Goal: Book appointment/travel/reservation

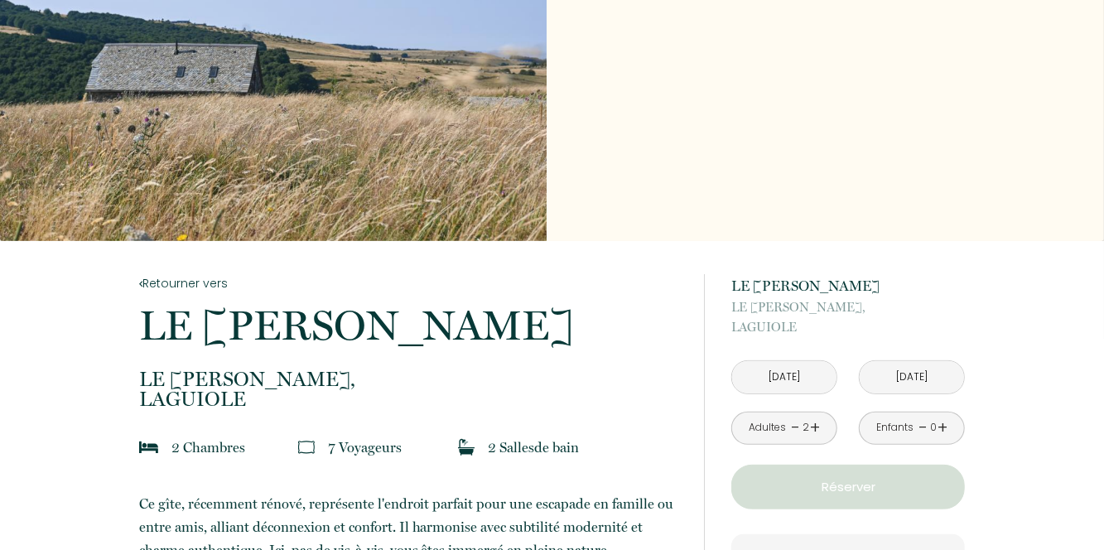
scroll to position [82, 0]
click at [818, 376] on input "[DATE]" at bounding box center [784, 378] width 104 height 32
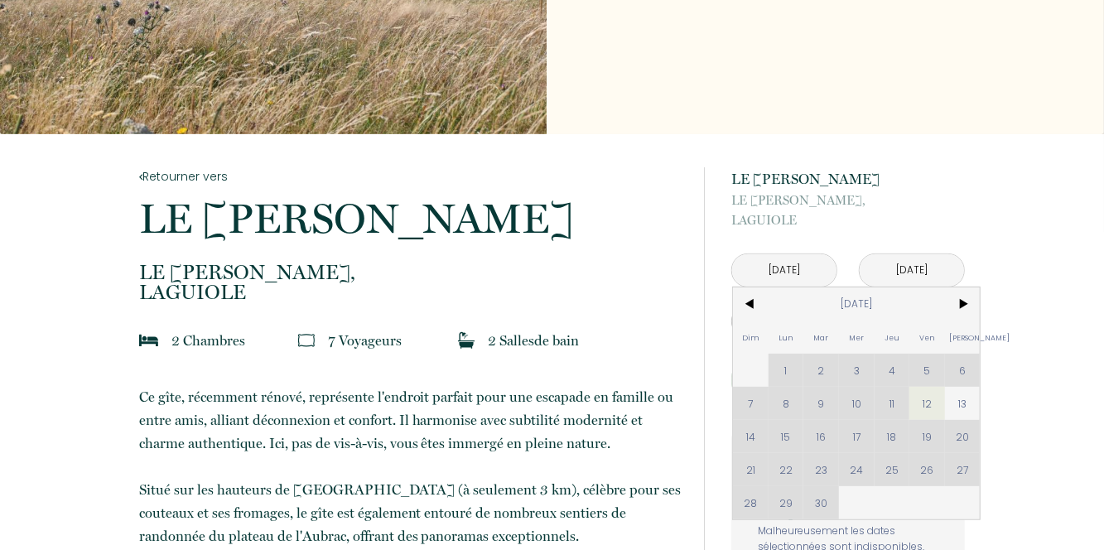
scroll to position [191, 0]
click at [967, 396] on span "13" at bounding box center [963, 402] width 36 height 33
type input "[DATE]"
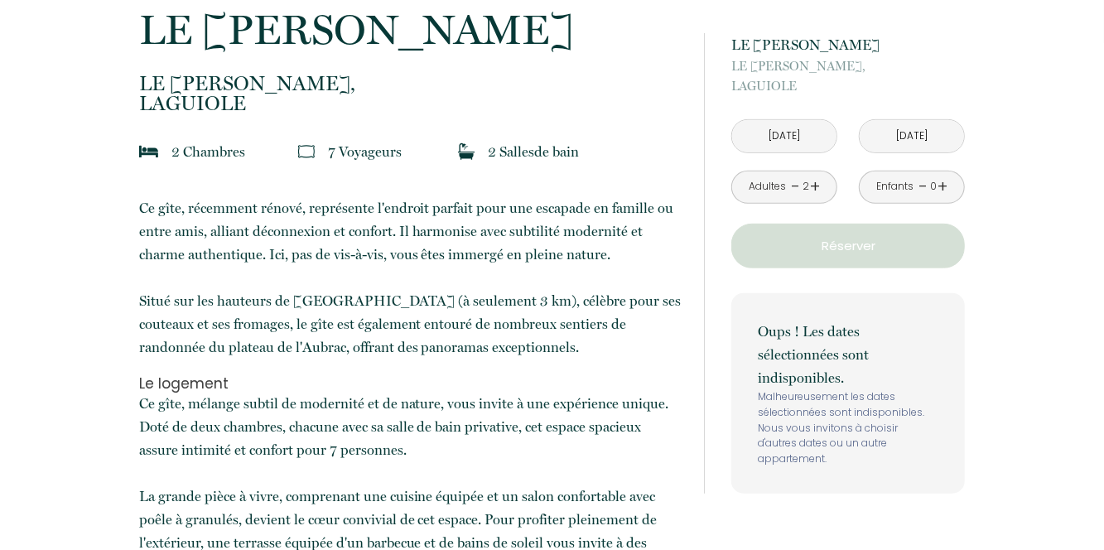
click at [814, 138] on input "[DATE]" at bounding box center [784, 136] width 104 height 32
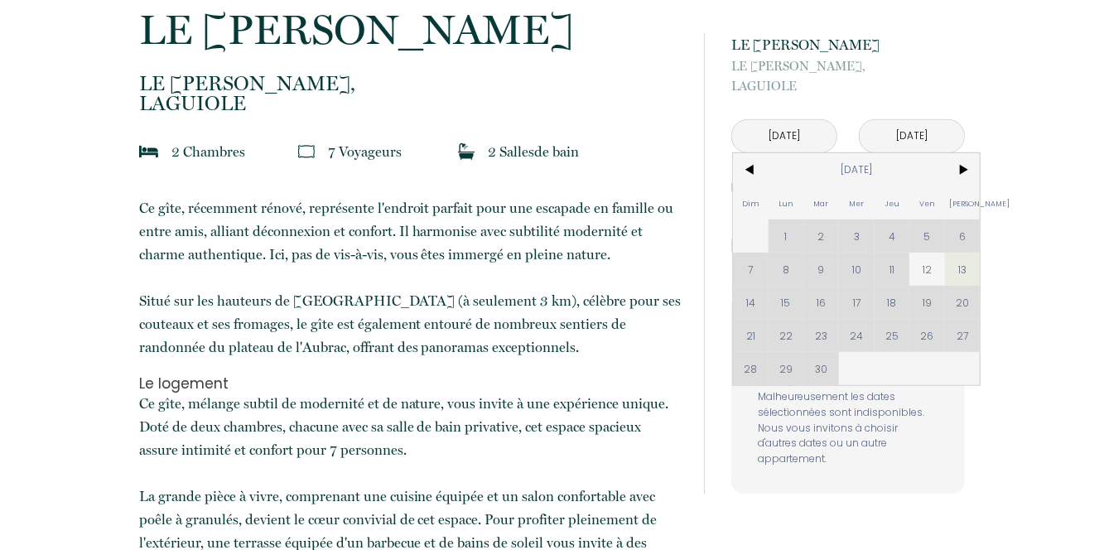
click at [748, 298] on div "Dim Lun Mar Mer Jeu Ven Sam 1 2 3 4 5 6 7 8 9 10 11 12 13 14 15 16 17 18 19 20 …" at bounding box center [856, 269] width 247 height 232
click at [964, 181] on span ">" at bounding box center [963, 169] width 36 height 33
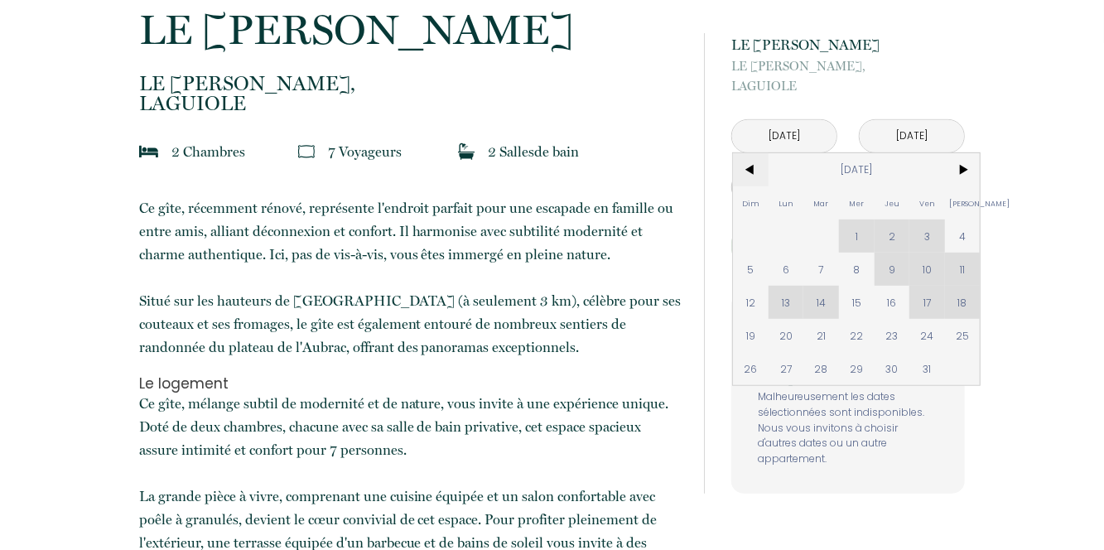
click at [749, 177] on span "<" at bounding box center [751, 169] width 36 height 33
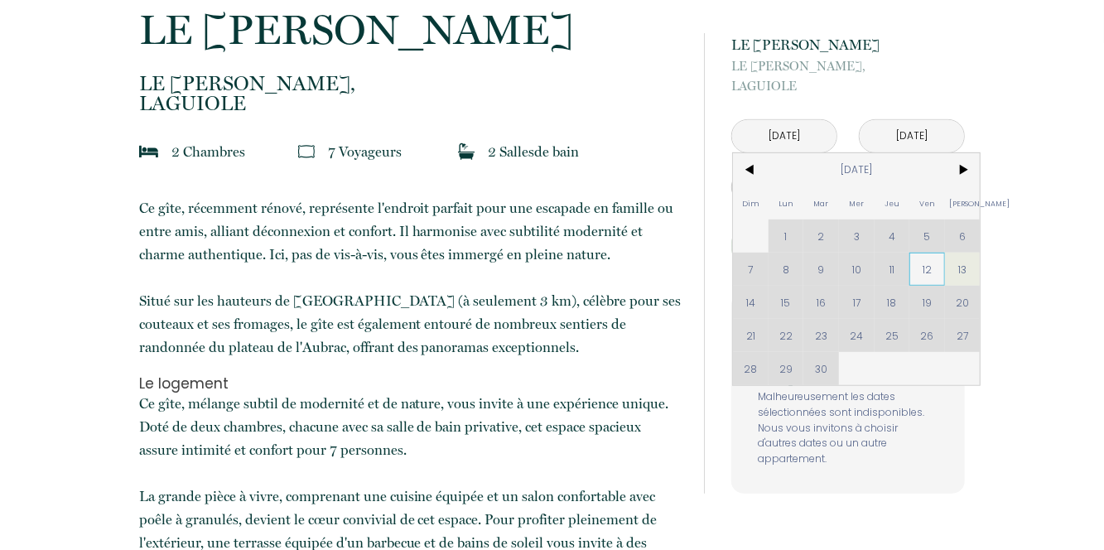
click at [935, 264] on span "12" at bounding box center [928, 269] width 36 height 33
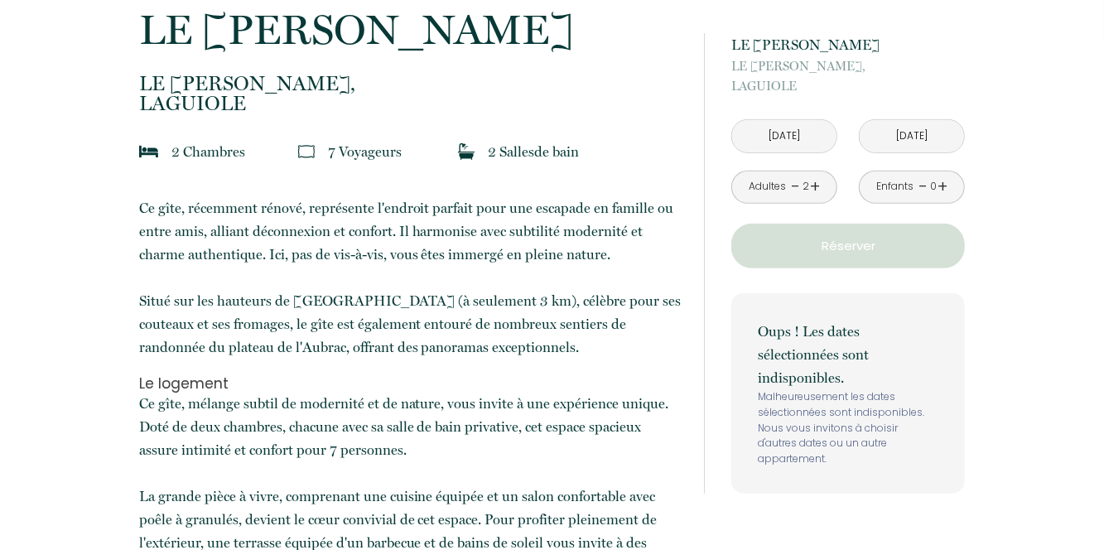
type input "[DATE]"
click at [935, 138] on input "[DATE]" at bounding box center [912, 136] width 104 height 32
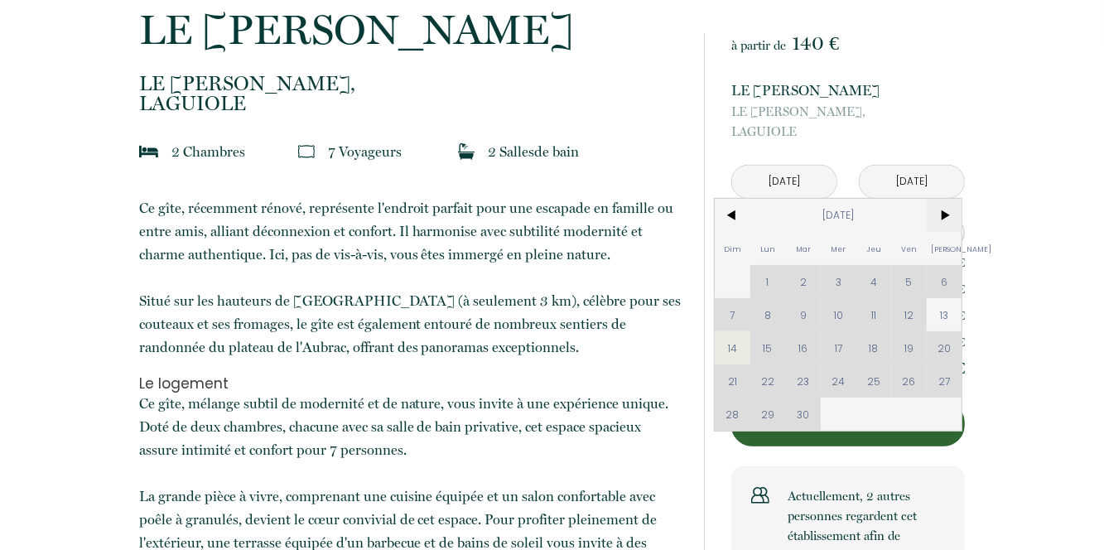
click at [953, 214] on span ">" at bounding box center [945, 215] width 36 height 33
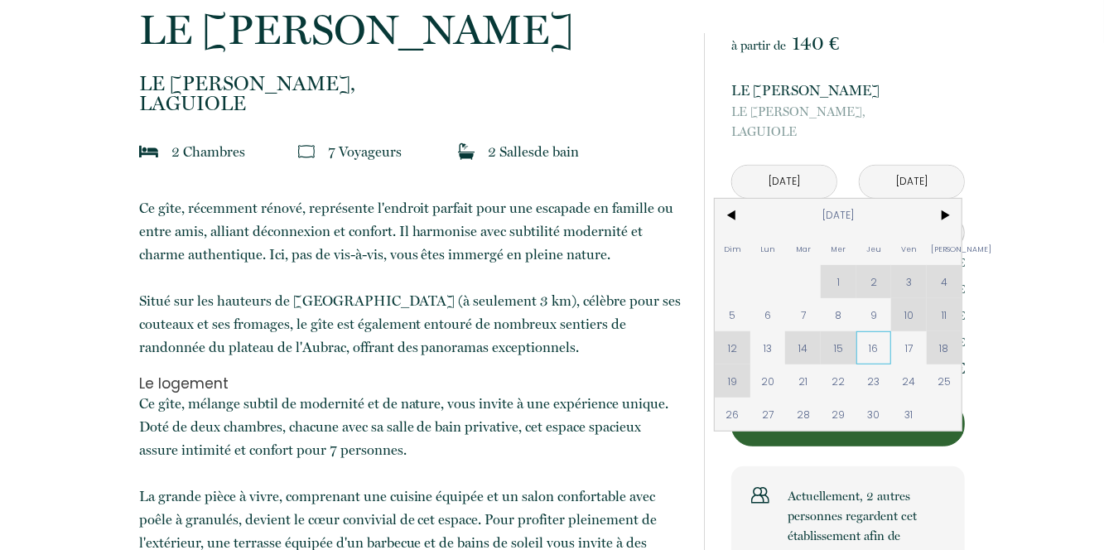
click at [874, 353] on span "16" at bounding box center [875, 347] width 36 height 33
type input "[DATE]"
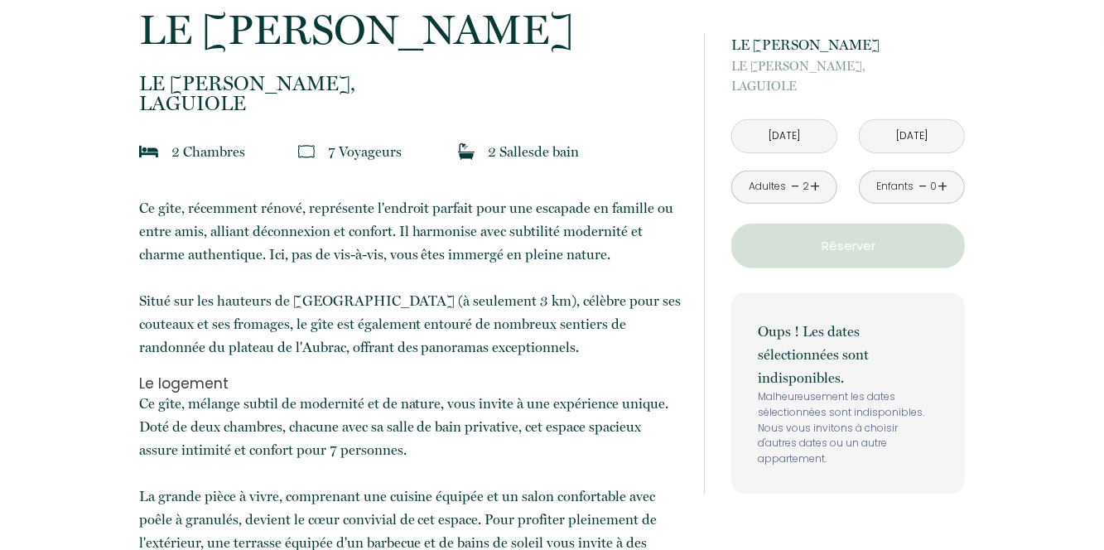
click at [814, 136] on input "[DATE]" at bounding box center [784, 136] width 104 height 32
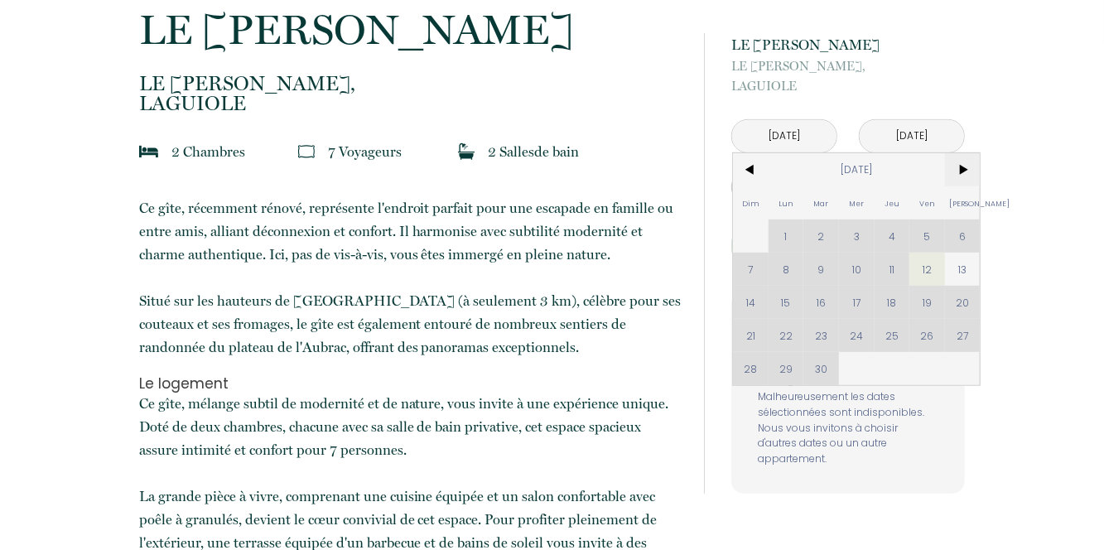
click at [961, 168] on span ">" at bounding box center [963, 169] width 36 height 33
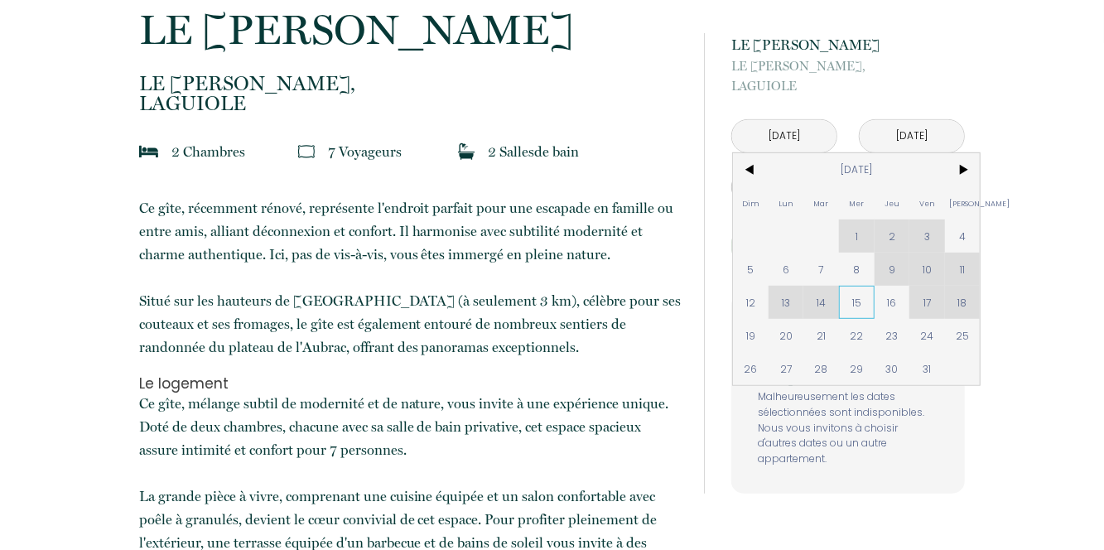
click at [861, 300] on span "15" at bounding box center [857, 302] width 36 height 33
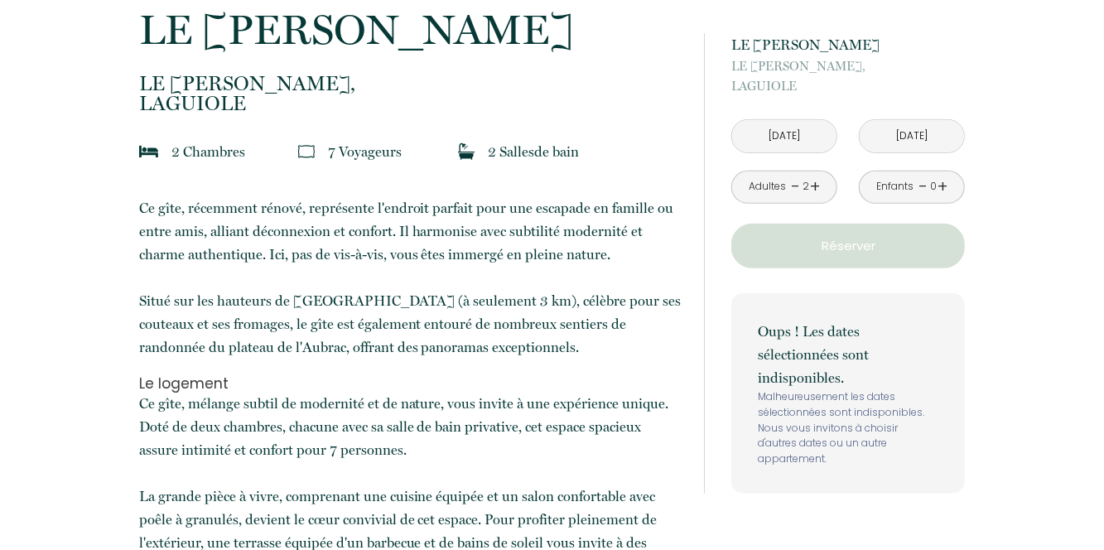
click at [817, 135] on input "[DATE]" at bounding box center [784, 136] width 104 height 32
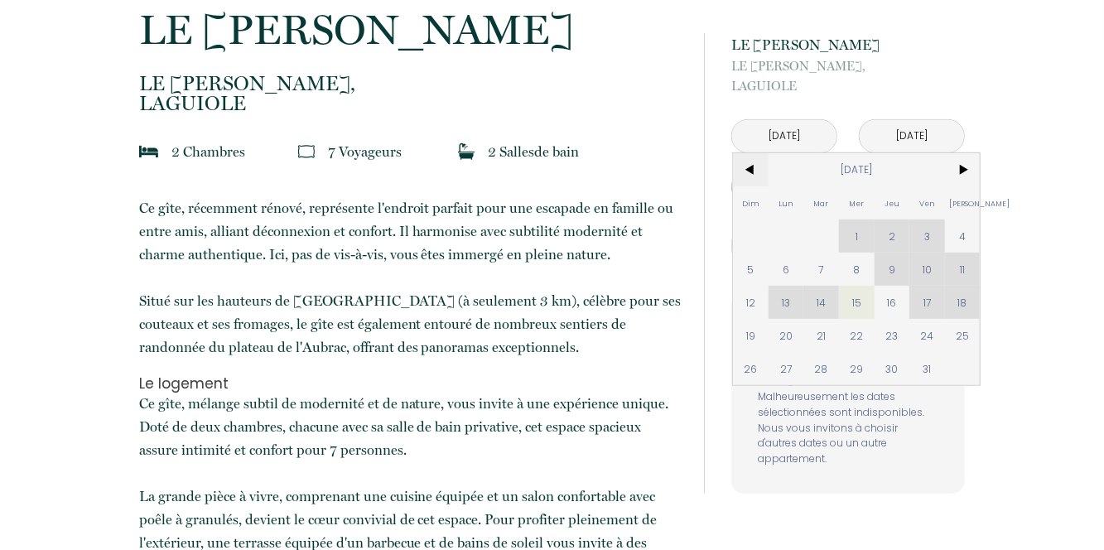
click at [759, 163] on span "<" at bounding box center [751, 169] width 36 height 33
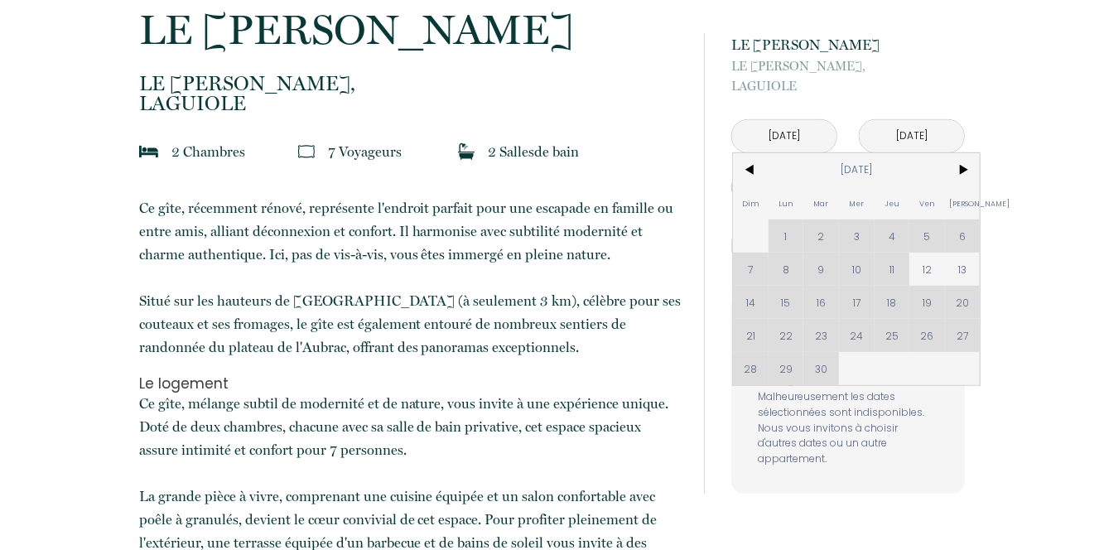
click at [758, 298] on div "Dim Lun Mar Mer Jeu Ven Sam 1 2 3 4 5 6 7 8 9 10 11 12 13 14 15 16 17 18 19 20 …" at bounding box center [856, 269] width 247 height 232
click at [747, 298] on div "Dim Lun Mar Mer Jeu Ven Sam 1 2 3 4 5 6 7 8 9 10 11 12 13 14 15 16 17 18 19 20 …" at bounding box center [856, 269] width 247 height 232
click at [926, 270] on span "12" at bounding box center [928, 269] width 36 height 33
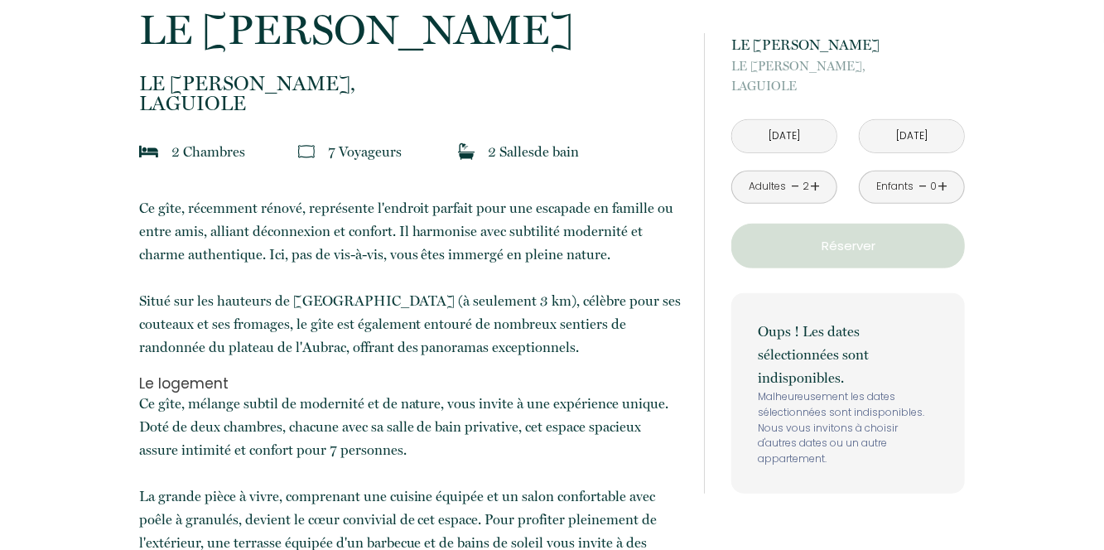
click at [938, 129] on input "[DATE]" at bounding box center [912, 136] width 104 height 32
click at [923, 138] on input "[DATE]" at bounding box center [912, 136] width 104 height 32
click at [803, 137] on input "[DATE]" at bounding box center [784, 136] width 104 height 32
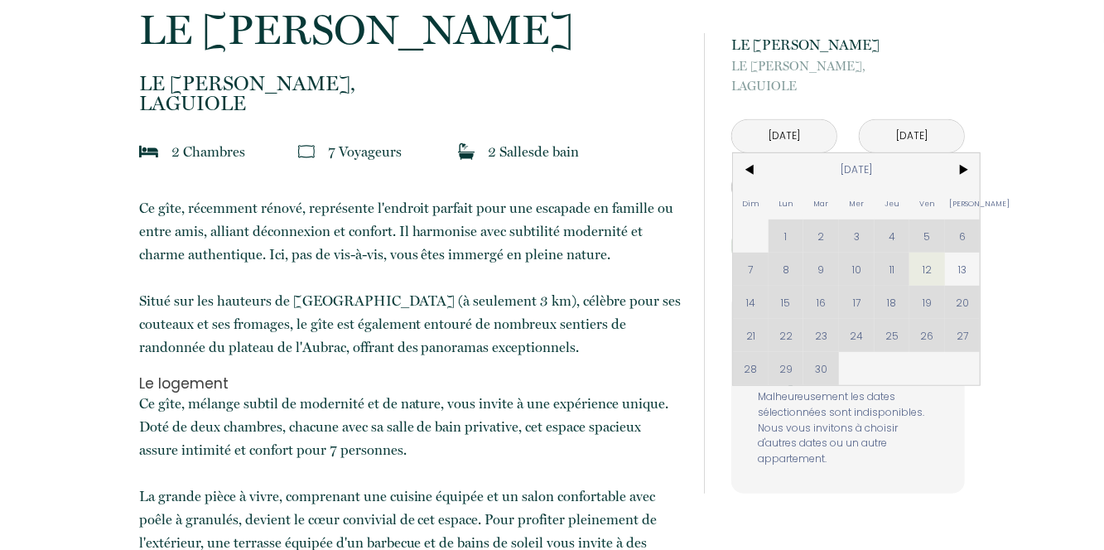
click at [964, 270] on span "13" at bounding box center [963, 269] width 36 height 33
click at [925, 266] on button "Réserver" at bounding box center [849, 246] width 234 height 45
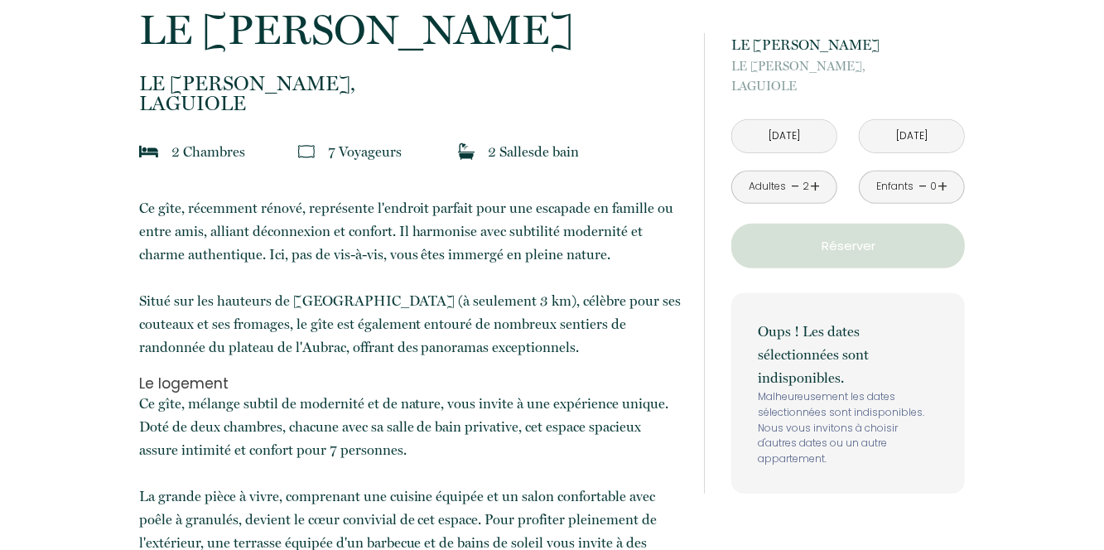
click at [813, 137] on input "[DATE]" at bounding box center [784, 136] width 104 height 32
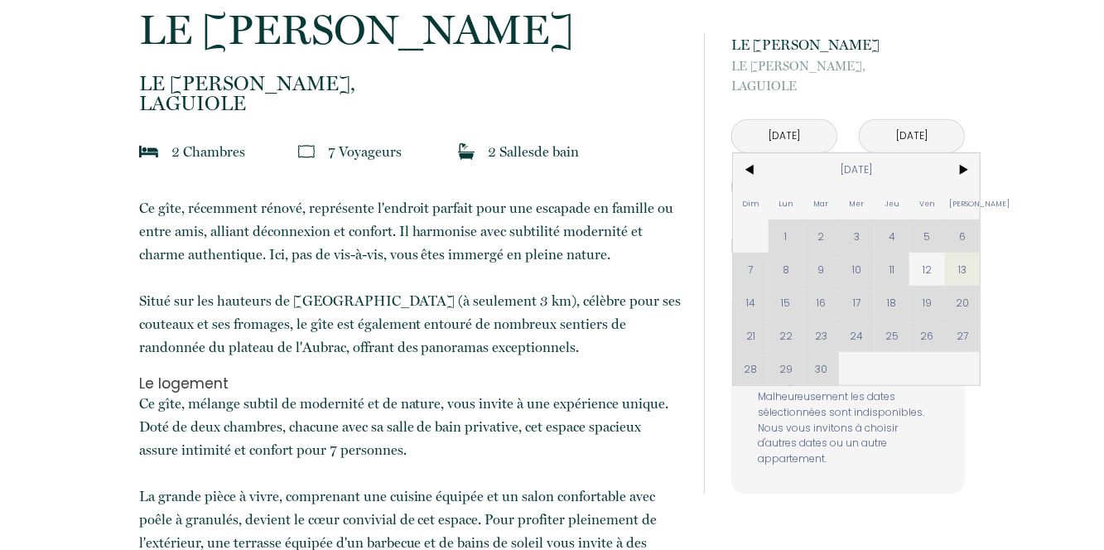
click at [938, 136] on input "[DATE]" at bounding box center [912, 136] width 104 height 32
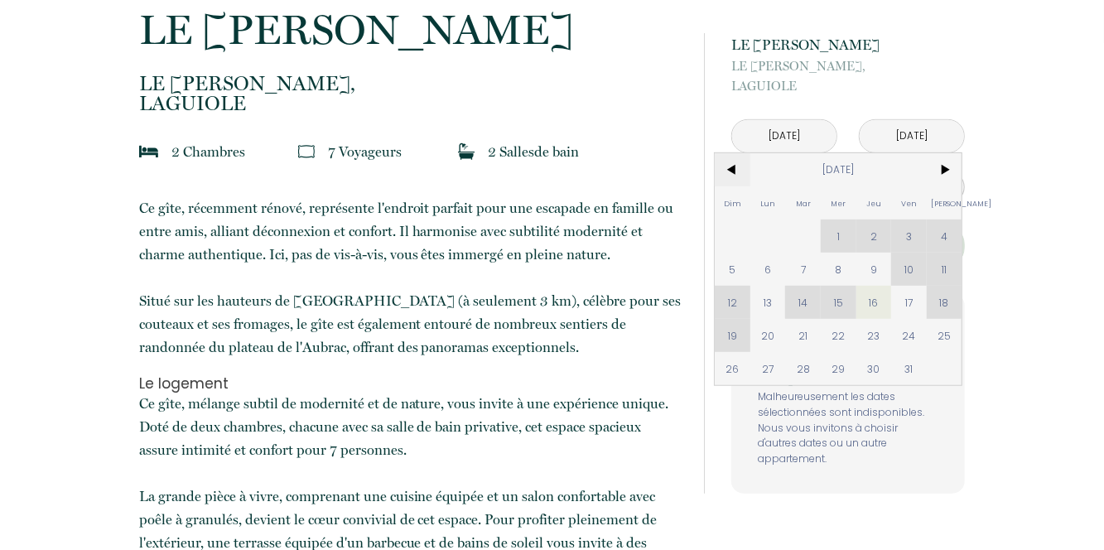
click at [733, 171] on span "<" at bounding box center [733, 169] width 36 height 33
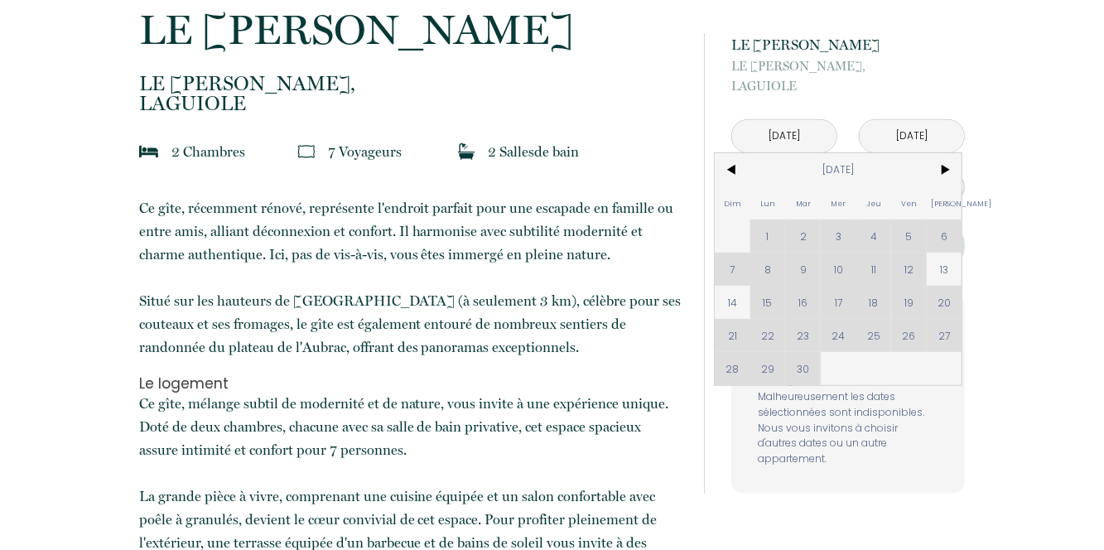
click at [915, 263] on div "Dim Lun Mar Mer Jeu Ven Sam 1 2 3 4 5 6 7 8 9 10 11 12 13 14 15 16 17 18 19 20 …" at bounding box center [838, 269] width 247 height 232
click at [954, 265] on span "13" at bounding box center [945, 269] width 36 height 33
click at [732, 300] on div "Oups ! Les dates sélectionnées sont indisponibles. Malheureusement les dates sé…" at bounding box center [849, 393] width 234 height 201
type input "Lun 11 Août 2025"
type input "[DATE]"
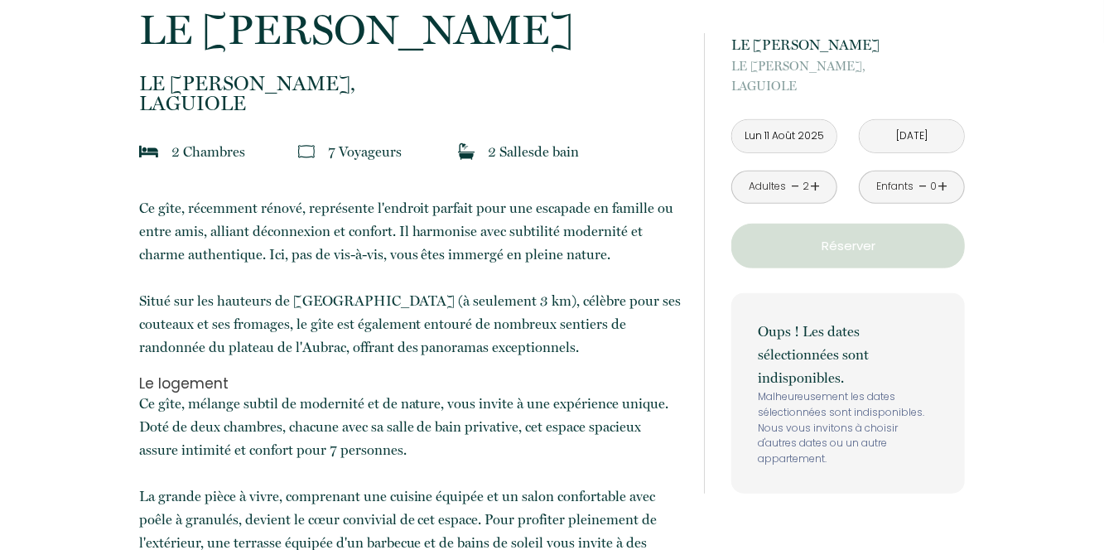
click at [739, 292] on div "à partir de 140 € LE [PERSON_NAME] LE [PERSON_NAME], LAGUIOLE [DATE] < [DATE] >…" at bounding box center [849, 263] width 234 height 461
click at [815, 134] on input "Lun 11 Août 2025" at bounding box center [784, 136] width 104 height 32
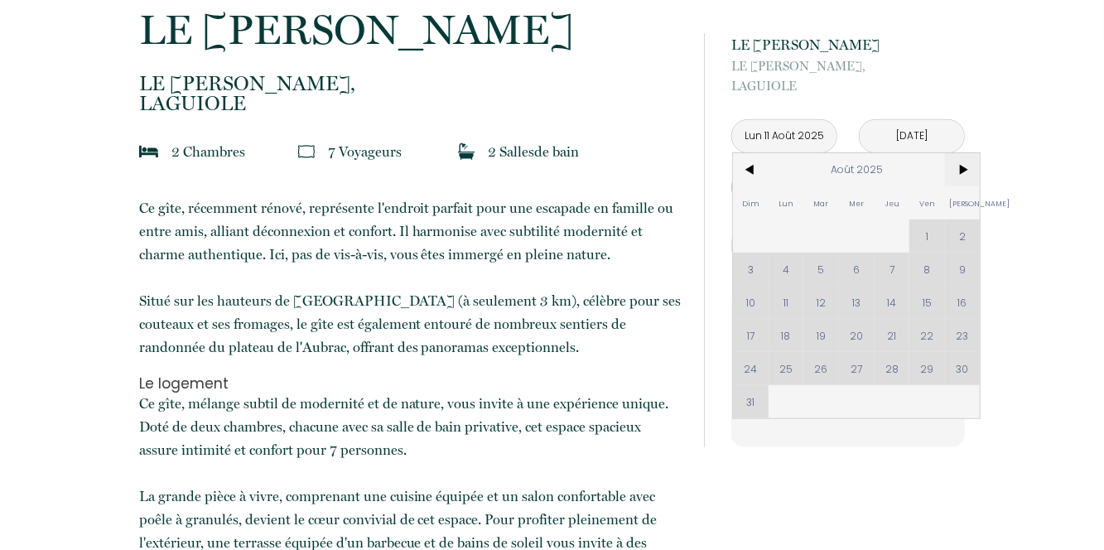
click at [974, 172] on span ">" at bounding box center [963, 169] width 36 height 33
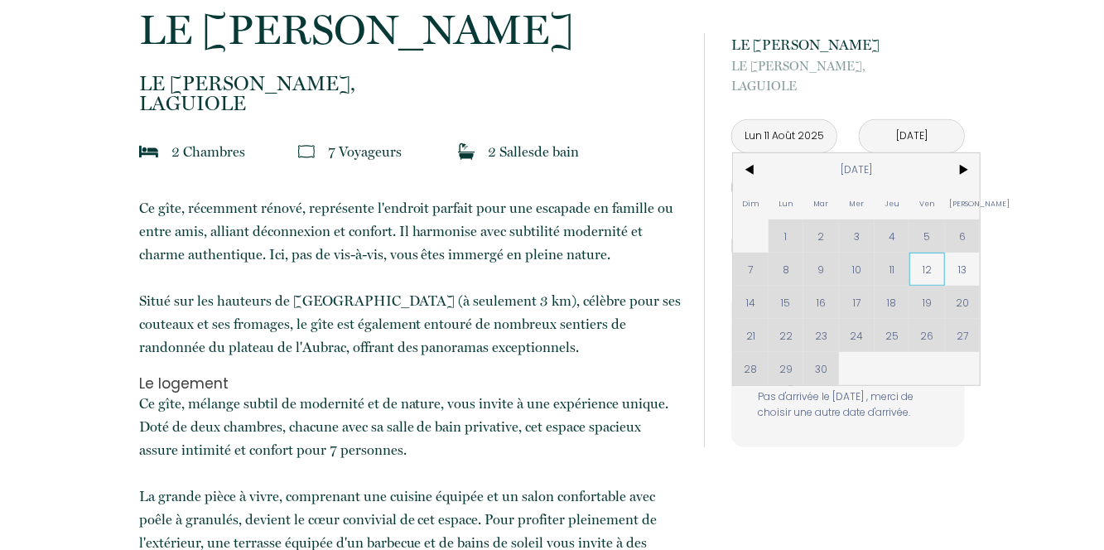
click at [923, 274] on span "12" at bounding box center [928, 269] width 36 height 33
type input "[DATE]"
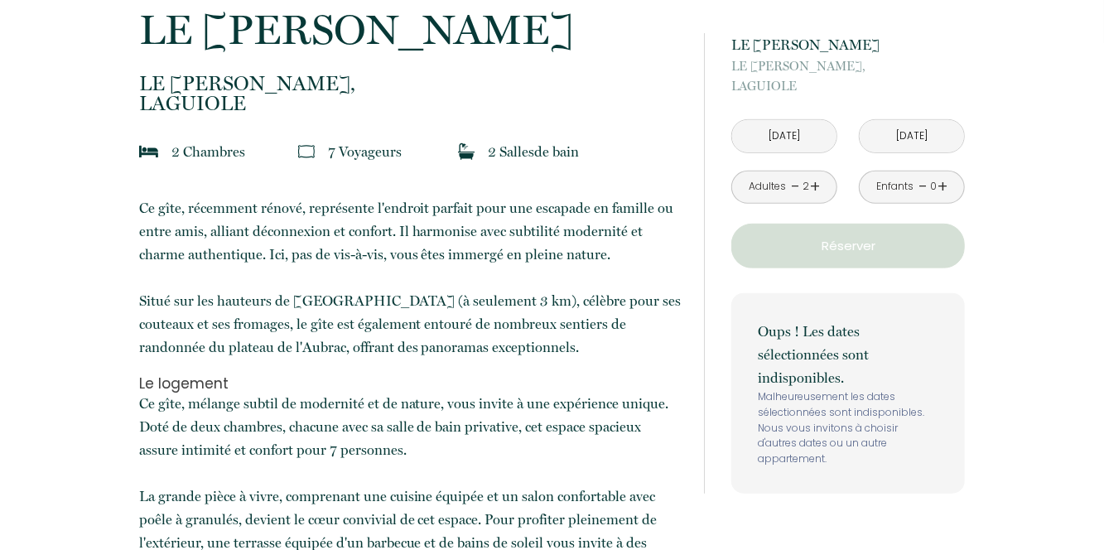
click at [933, 138] on input "[DATE]" at bounding box center [912, 136] width 104 height 32
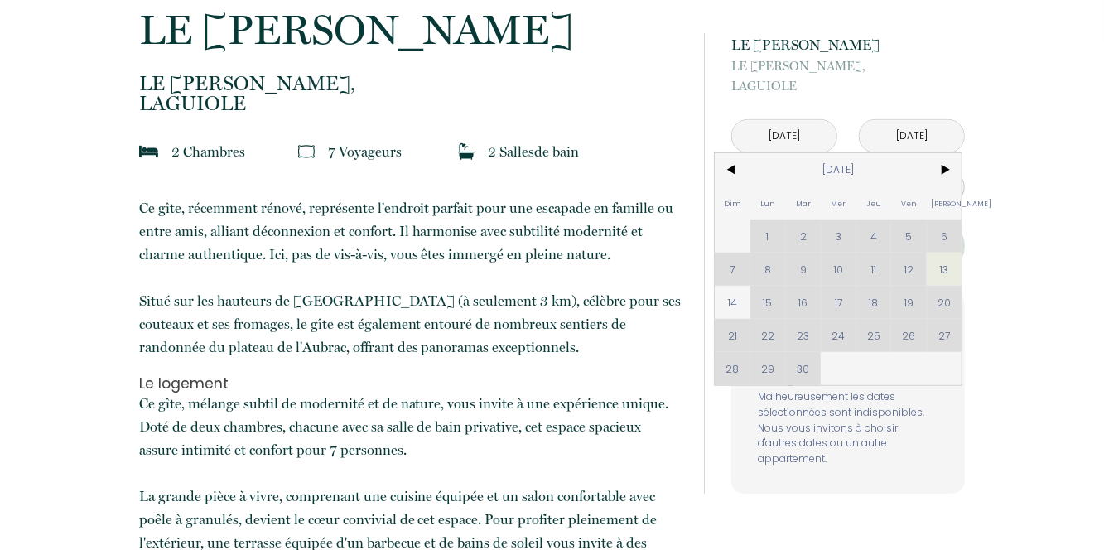
click at [951, 268] on span "13" at bounding box center [945, 269] width 36 height 33
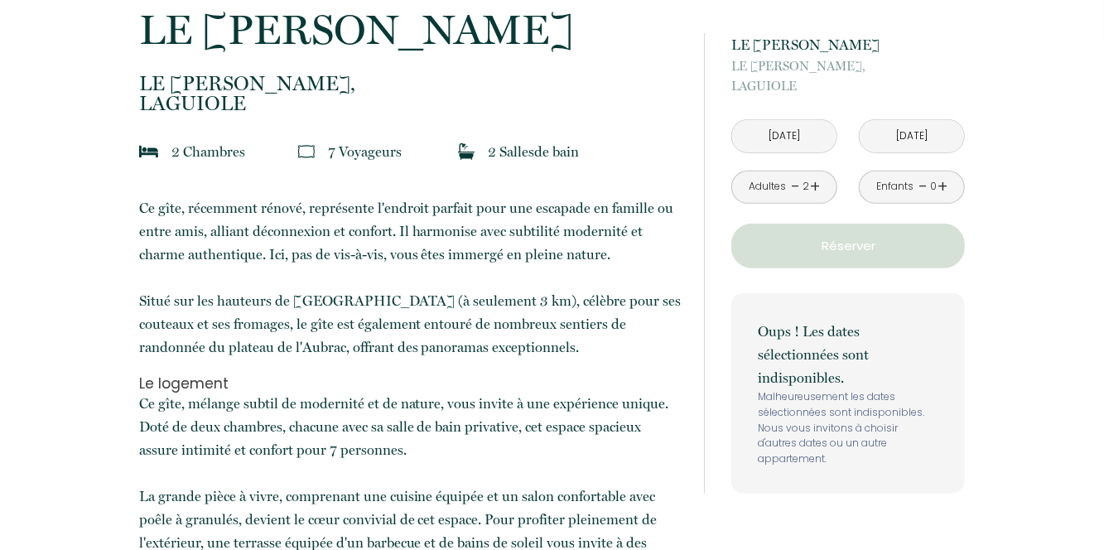
click at [736, 297] on div "Oups ! Les dates sélectionnées sont indisponibles. Malheureusement les dates sé…" at bounding box center [849, 393] width 234 height 201
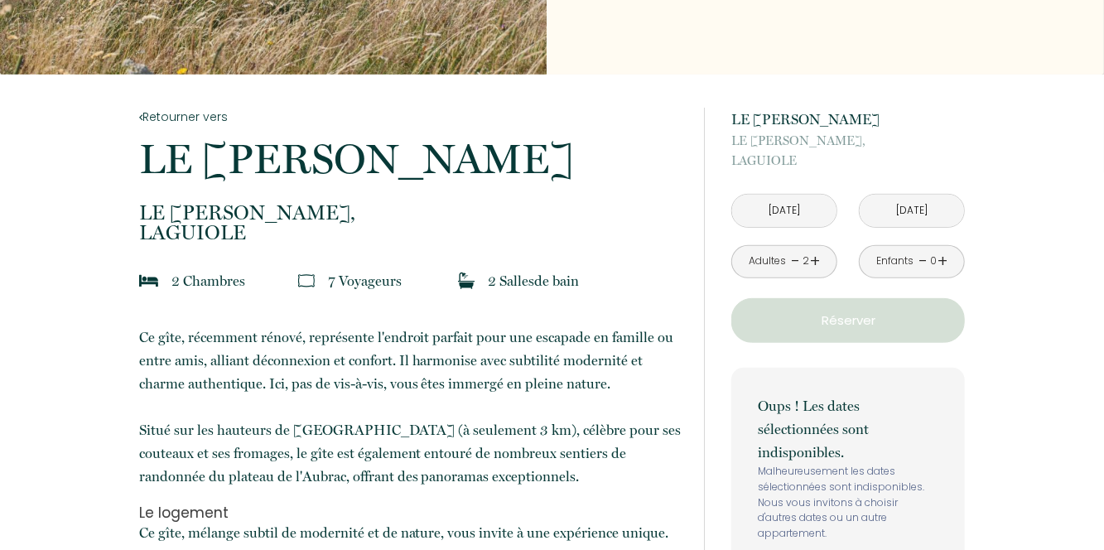
scroll to position [0, 0]
